Goal: Navigation & Orientation: Find specific page/section

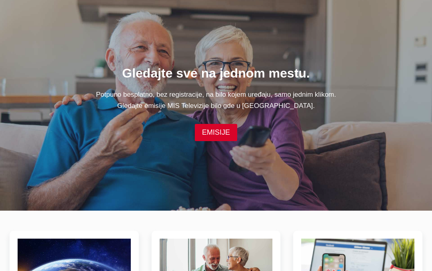
scroll to position [64, 0]
click at [224, 134] on link "EMISIJE" at bounding box center [216, 132] width 42 height 17
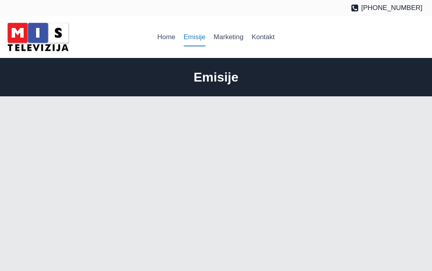
click at [269, 34] on link "Kontakt" at bounding box center [263, 37] width 31 height 19
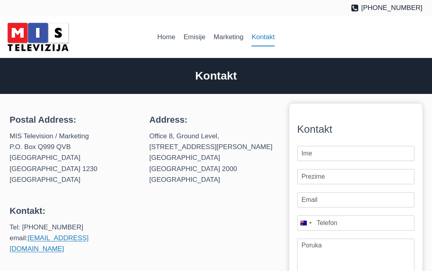
click at [155, 44] on link "Home" at bounding box center [166, 37] width 26 height 19
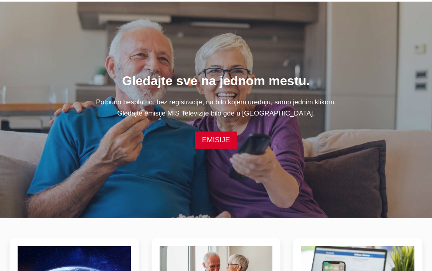
scroll to position [52, 0]
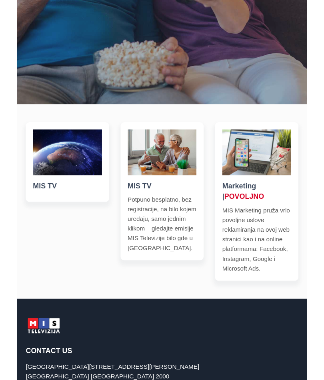
scroll to position [265, 0]
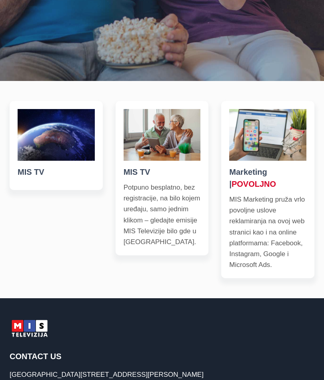
click at [49, 142] on img at bounding box center [56, 134] width 77 height 51
click at [56, 139] on img at bounding box center [56, 134] width 77 height 51
click at [42, 176] on h5 "MIS TV" at bounding box center [56, 172] width 77 height 12
